Goal: Participate in discussion: Engage in conversation with other users on a specific topic

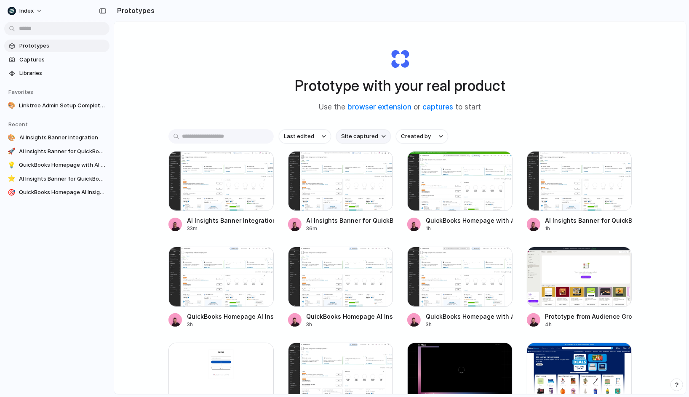
click at [361, 136] on span "Site captured" at bounding box center [359, 136] width 37 height 8
type input "*****"
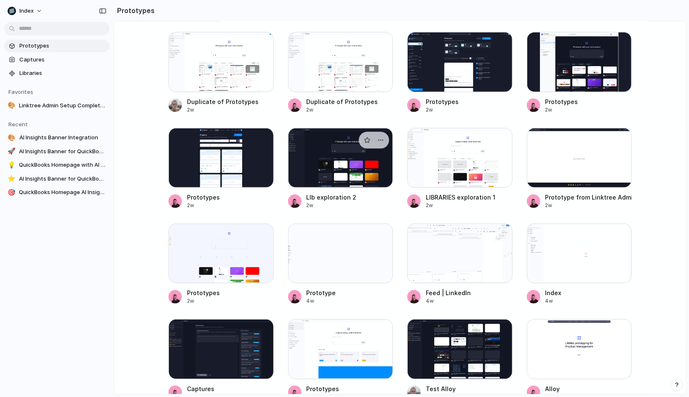
scroll to position [177, 0]
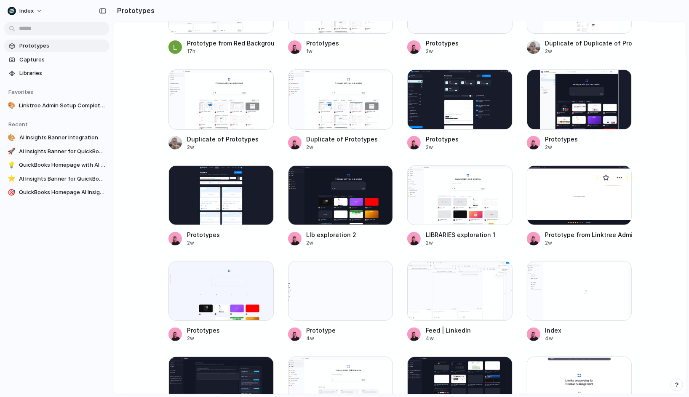
click at [573, 192] on div at bounding box center [579, 195] width 105 height 60
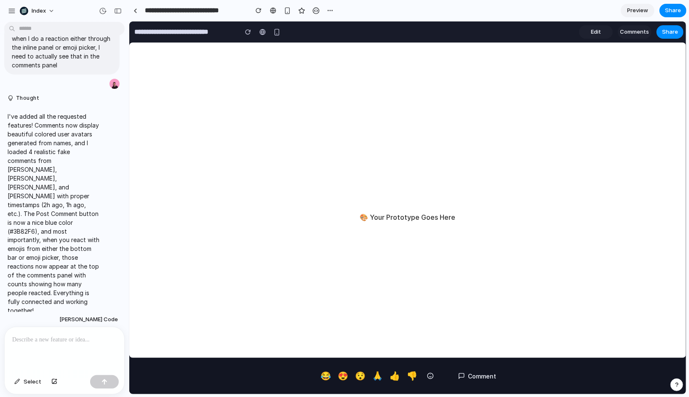
click at [632, 30] on span "Comments" at bounding box center [634, 31] width 29 height 8
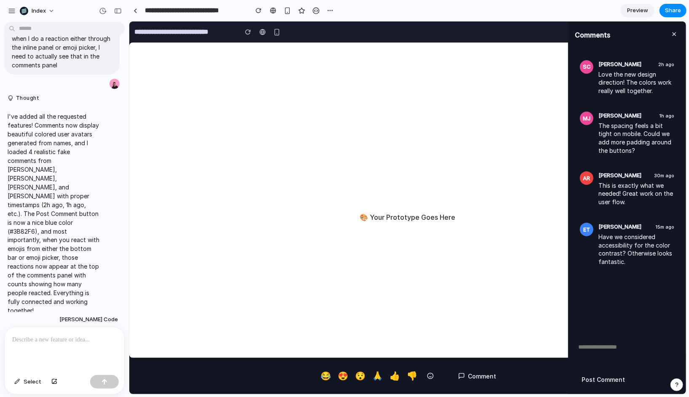
click at [603, 349] on textarea at bounding box center [626, 352] width 104 height 25
click at [672, 35] on button at bounding box center [674, 34] width 10 height 13
